Goal: Task Accomplishment & Management: Use online tool/utility

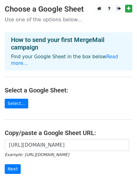
scroll to position [0, 142]
type input "[URL][DOMAIN_NAME]"
click at [72, 174] on main "Choose a Google Sheet Use one of the options below... How to send your first Me…" at bounding box center [68, 106] width 137 height 202
click at [61, 171] on div "https://docs.google.com/spreadsheets/d/1FThRU8mRim4CRc9tS6mzMVek54Ius6ywph3CxcG…" at bounding box center [68, 159] width 137 height 41
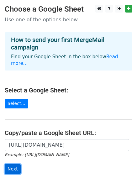
click at [7, 165] on input "Next" at bounding box center [13, 169] width 16 height 10
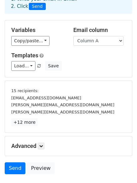
scroll to position [83, 0]
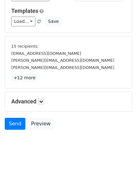
click at [42, 105] on div "Advanced Tracking Track Opens UTM Codes Track Clicks Filters Only include sprea…" at bounding box center [68, 101] width 127 height 19
click at [43, 102] on icon at bounding box center [41, 101] width 4 height 4
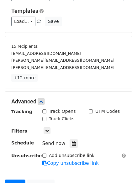
click at [43, 120] on input "Track Clicks" at bounding box center [44, 119] width 4 height 4
checkbox input "true"
click at [45, 112] on input "Track Opens" at bounding box center [44, 111] width 4 height 4
checkbox input "true"
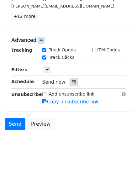
click at [72, 83] on icon at bounding box center [74, 82] width 4 height 4
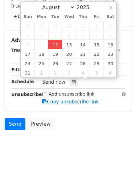
type input "2025-08-12 12:00"
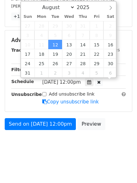
scroll to position [0, 0]
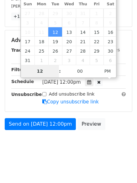
type input "4"
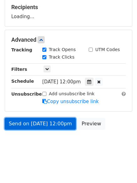
type input "2025-08-12 16:00"
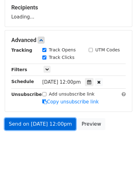
click at [56, 121] on link "Send on Aug 12 at 12:00pm" at bounding box center [40, 124] width 71 height 12
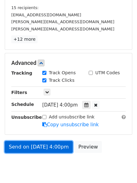
click at [45, 145] on link "Send on Aug 12 at 4:00pm" at bounding box center [39, 147] width 68 height 12
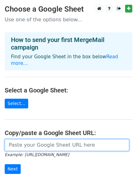
drag, startPoint x: 42, startPoint y: 138, endPoint x: 48, endPoint y: 142, distance: 7.4
click at [42, 139] on input "url" at bounding box center [67, 145] width 124 height 12
type input "[URL][DOMAIN_NAME]"
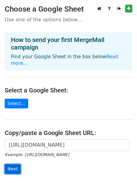
click at [12, 164] on input "Next" at bounding box center [13, 169] width 16 height 10
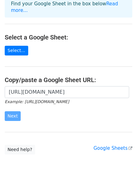
scroll to position [68, 0]
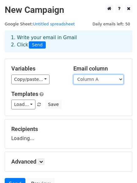
click at [83, 79] on select "Column A Column B Column C" at bounding box center [98, 79] width 50 height 10
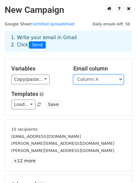
click at [92, 78] on select "Column A Column B Column C" at bounding box center [98, 79] width 50 height 10
select select "Column B"
click at [73, 74] on select "Column A Column B Column C" at bounding box center [98, 79] width 50 height 10
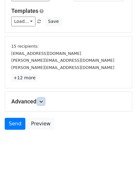
click at [41, 100] on icon at bounding box center [41, 101] width 4 height 4
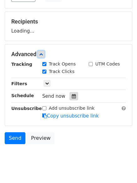
scroll to position [108, 0]
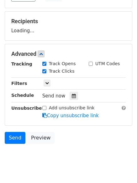
click at [72, 95] on div "Tracking Track Opens UTM Codes Track Clicks Filters Only include spreadsheet ro…" at bounding box center [68, 89] width 114 height 59
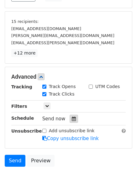
click at [72, 118] on icon at bounding box center [74, 118] width 4 height 4
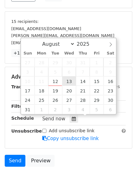
type input "2025-08-13 12:00"
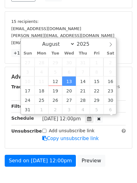
scroll to position [0, 0]
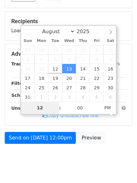
type input "5"
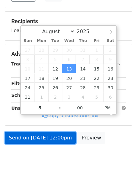
type input "2025-08-13 17:00"
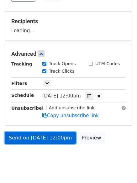
click at [62, 138] on link "Send on Aug 13 at 12:00pm" at bounding box center [40, 138] width 71 height 12
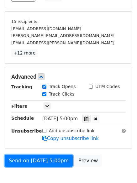
drag, startPoint x: 42, startPoint y: 160, endPoint x: 48, endPoint y: 144, distance: 17.7
click at [43, 160] on link "Send on Aug 13 at 5:00pm" at bounding box center [39, 161] width 68 height 12
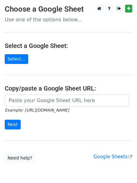
type input "[URL][DOMAIN_NAME]"
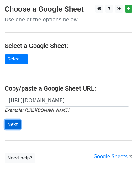
click at [18, 122] on input "Next" at bounding box center [13, 125] width 16 height 10
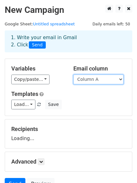
click at [96, 78] on select "Column A Column B Column C" at bounding box center [98, 79] width 50 height 10
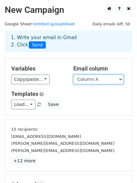
click at [100, 81] on select "Column A Column B Column C" at bounding box center [98, 79] width 50 height 10
select select "Column C"
click at [73, 74] on select "Column A Column B Column C" at bounding box center [98, 79] width 50 height 10
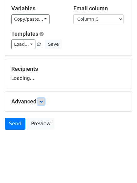
click at [40, 101] on icon at bounding box center [41, 101] width 4 height 4
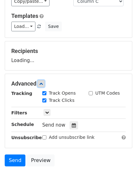
scroll to position [104, 0]
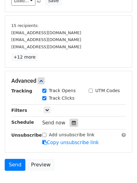
click at [73, 123] on div at bounding box center [73, 123] width 8 height 8
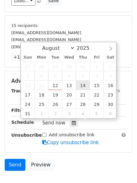
type input "2025-08-14 12:00"
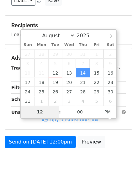
type input "6"
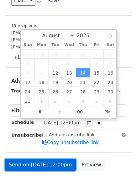
type input "2025-08-14 18:00"
click at [58, 166] on link "Send on Aug 14 at 12:00pm" at bounding box center [40, 165] width 71 height 12
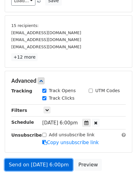
click at [53, 166] on link "Send on Aug 14 at 6:00pm" at bounding box center [39, 165] width 68 height 12
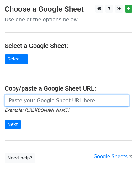
click at [41, 98] on input "url" at bounding box center [67, 100] width 124 height 12
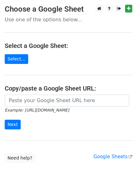
drag, startPoint x: 43, startPoint y: 106, endPoint x: 54, endPoint y: 118, distance: 16.6
click at [54, 118] on form "Example: [URL][DOMAIN_NAME] Next" at bounding box center [68, 111] width 127 height 35
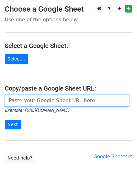
click at [49, 103] on input "url" at bounding box center [67, 100] width 124 height 12
type input "https://docs.google.com/spreadsheets/d/1FThRU8mRim4CRc9tS6mzMVek54Ius6ywph3CxcG…"
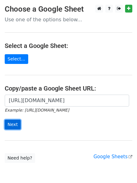
click at [18, 121] on input "Next" at bounding box center [13, 125] width 16 height 10
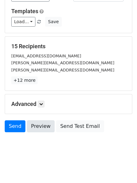
scroll to position [85, 0]
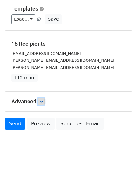
click at [40, 100] on link at bounding box center [41, 101] width 7 height 7
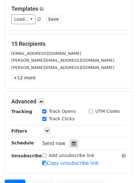
click at [69, 141] on div at bounding box center [73, 143] width 8 height 8
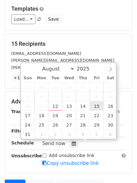
type input "[DATE] 12:00"
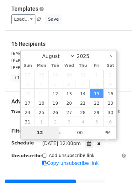
type input "7"
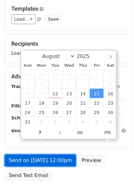
type input "[DATE] 19:00"
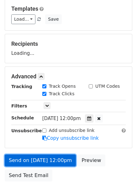
click at [69, 160] on link "Send on [DATE] 12:00pm" at bounding box center [40, 160] width 71 height 12
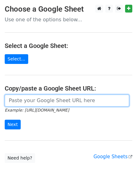
click at [45, 100] on input "url" at bounding box center [67, 100] width 124 height 12
click at [52, 99] on input "url" at bounding box center [67, 100] width 124 height 12
type input "[URL][DOMAIN_NAME]"
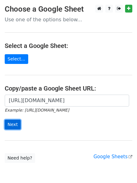
click at [8, 125] on input "Next" at bounding box center [13, 125] width 16 height 10
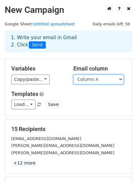
click at [86, 79] on select "Column A Column B Column C" at bounding box center [98, 79] width 50 height 10
select select "Column B"
click at [73, 74] on select "Column A Column B Column C" at bounding box center [98, 79] width 50 height 10
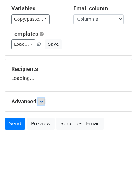
click at [44, 101] on link at bounding box center [41, 101] width 7 height 7
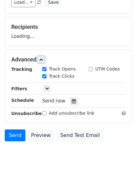
scroll to position [103, 0]
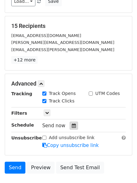
click at [72, 125] on icon at bounding box center [74, 125] width 4 height 4
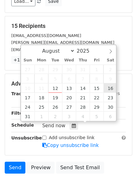
type input "2025-08-16 12:00"
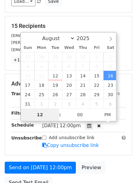
type input "8"
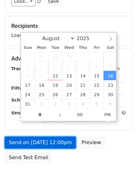
type input "2025-08-16 20:00"
click at [59, 143] on link "Send on Aug 16 at 12:00pm" at bounding box center [40, 142] width 71 height 12
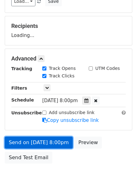
click at [61, 141] on link "Send on Aug 16 at 8:00pm" at bounding box center [39, 142] width 68 height 12
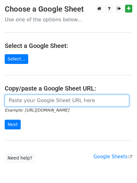
click at [46, 101] on input "url" at bounding box center [67, 100] width 124 height 12
type input "[URL][DOMAIN_NAME]"
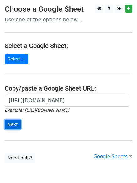
click at [15, 125] on input "Next" at bounding box center [13, 125] width 16 height 10
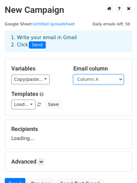
click at [99, 76] on select "Column A Column B Column C" at bounding box center [98, 79] width 50 height 10
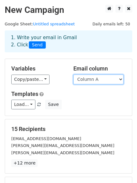
click at [101, 80] on select "Column A Column B Column C" at bounding box center [98, 79] width 50 height 10
select select "Column C"
click at [73, 74] on select "Column A Column B Column C" at bounding box center [98, 79] width 50 height 10
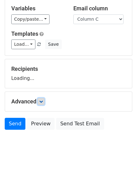
click at [41, 104] on link at bounding box center [41, 101] width 7 height 7
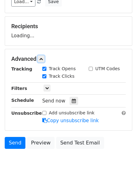
scroll to position [104, 0]
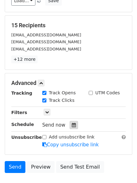
click at [72, 126] on icon at bounding box center [74, 125] width 4 height 4
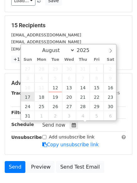
type input "[DATE] 12:00"
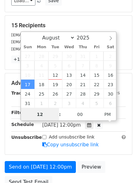
scroll to position [0, 0]
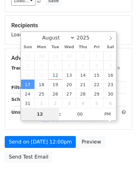
type input "9"
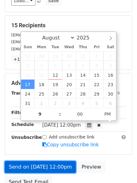
type input "[DATE] 21:00"
click at [48, 164] on link "Send on [DATE] 12:00pm" at bounding box center [40, 167] width 71 height 12
